Goal: Task Accomplishment & Management: Manage account settings

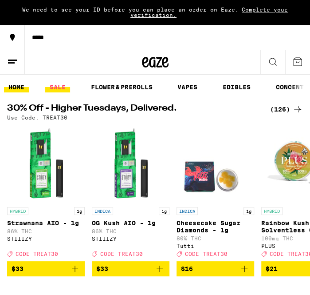
click at [63, 88] on link "SALE" at bounding box center [57, 87] width 25 height 11
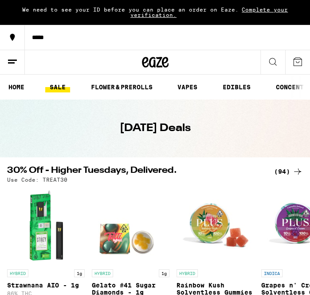
click at [12, 69] on button at bounding box center [12, 62] width 25 height 24
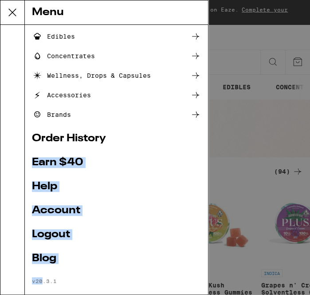
scroll to position [108, 0]
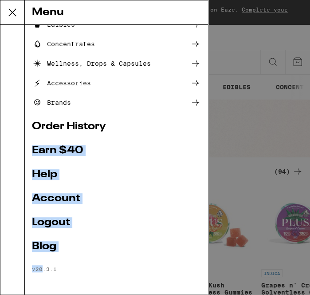
drag, startPoint x: 34, startPoint y: 260, endPoint x: 45, endPoint y: 294, distance: 35.8
click at [45, 294] on div "Shop Buy It Again Sale Flower & Prerolls Vapes Edibles Concentrates Wellness, D…" at bounding box center [116, 159] width 183 height 269
click at [40, 198] on link "Account" at bounding box center [116, 198] width 169 height 11
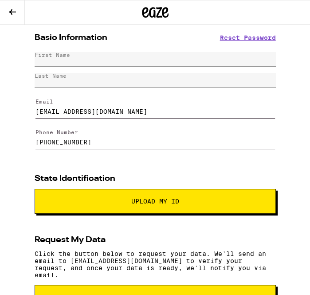
click at [8, 8] on icon at bounding box center [12, 12] width 11 height 11
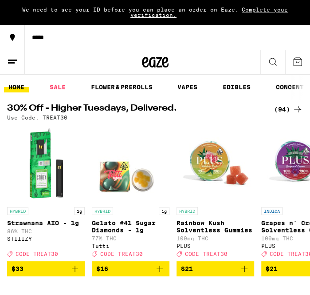
click at [16, 64] on icon at bounding box center [12, 61] width 11 height 11
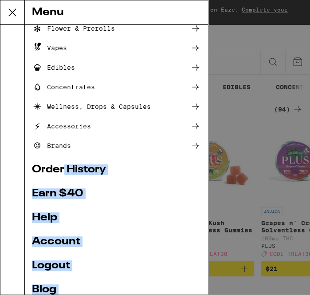
scroll to position [108, 0]
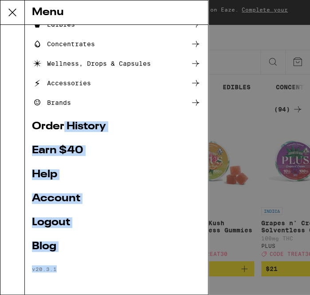
drag, startPoint x: 64, startPoint y: 223, endPoint x: 83, endPoint y: 294, distance: 73.8
click at [83, 294] on div "Shop Buy It Again Sale Flower & Prerolls Vapes Edibles Concentrates Wellness, D…" at bounding box center [116, 159] width 183 height 269
click at [58, 221] on link "Logout" at bounding box center [116, 222] width 169 height 11
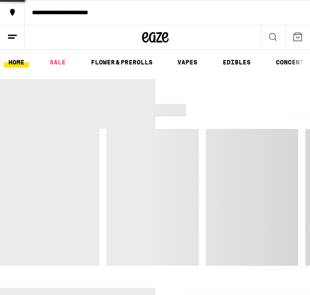
scroll to position [48, 0]
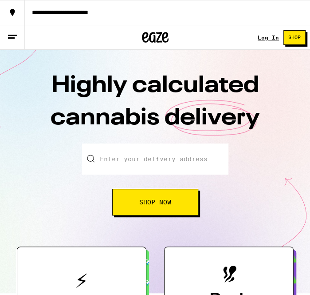
click at [270, 38] on link "Log In" at bounding box center [268, 38] width 21 height 6
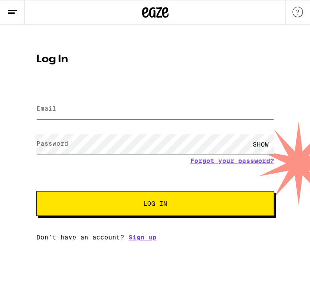
click at [122, 114] on input "Email" at bounding box center [155, 109] width 238 height 20
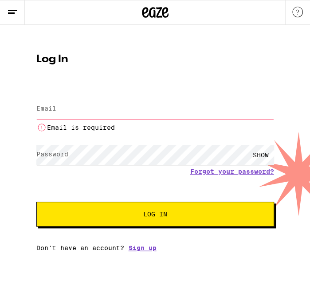
type input "[EMAIL_ADDRESS][DOMAIN_NAME]"
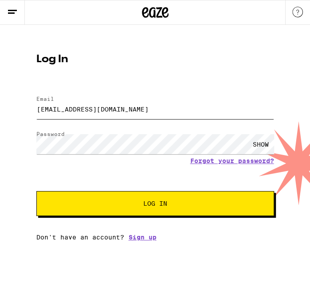
click at [36, 191] on button "Log In" at bounding box center [155, 203] width 238 height 25
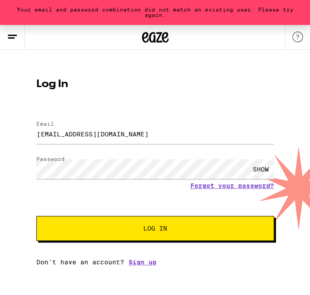
click at [213, 191] on form "Email Email [EMAIL_ADDRESS][DOMAIN_NAME] Password Password SHOW Forgot your pas…" at bounding box center [155, 176] width 238 height 129
click at [213, 184] on link "Forgot your password?" at bounding box center [232, 185] width 84 height 7
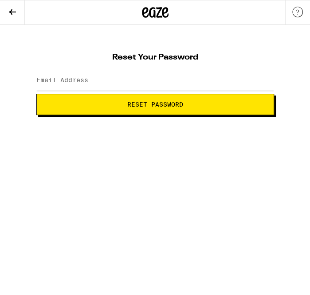
click at [84, 81] on label "Email Address" at bounding box center [62, 79] width 52 height 7
click at [99, 80] on input "Email Address" at bounding box center [155, 81] width 238 height 20
type input "[EMAIL_ADDRESS][DOMAIN_NAME]"
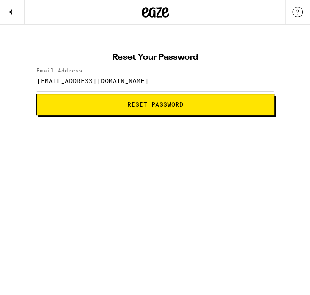
click at [36, 94] on button "Reset Password" at bounding box center [155, 104] width 238 height 21
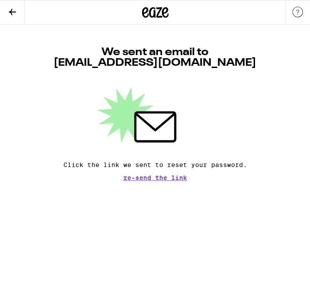
click at [8, 14] on icon at bounding box center [12, 12] width 11 height 11
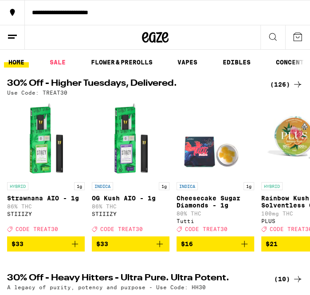
click at [17, 37] on icon at bounding box center [12, 37] width 11 height 11
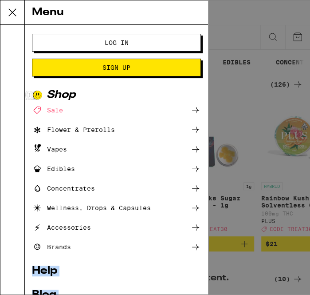
scroll to position [48, 0]
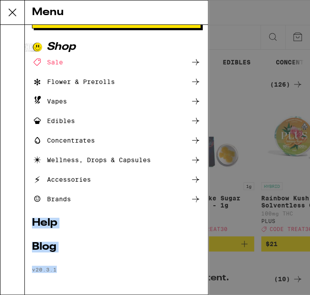
drag, startPoint x: 30, startPoint y: 252, endPoint x: 117, endPoint y: 293, distance: 96.5
click at [117, 293] on div "Log In Sign Up Shop Sale Flower & Prerolls Vapes Edibles Concentrates Wellness,…" at bounding box center [116, 159] width 183 height 269
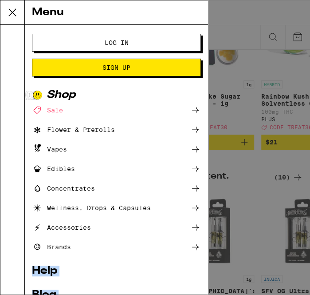
scroll to position [88, 0]
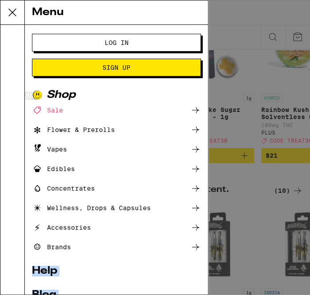
click at [95, 44] on span "Log In" at bounding box center [116, 42] width 97 height 6
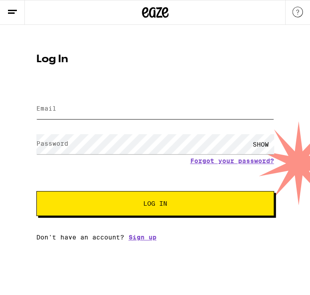
click at [75, 112] on input "Email" at bounding box center [155, 109] width 238 height 20
type input "[EMAIL_ADDRESS][DOMAIN_NAME]"
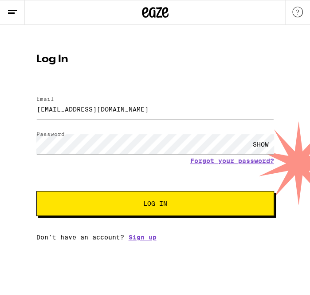
click at [36, 191] on button "Log In" at bounding box center [155, 203] width 238 height 25
